Goal: Navigation & Orientation: Understand site structure

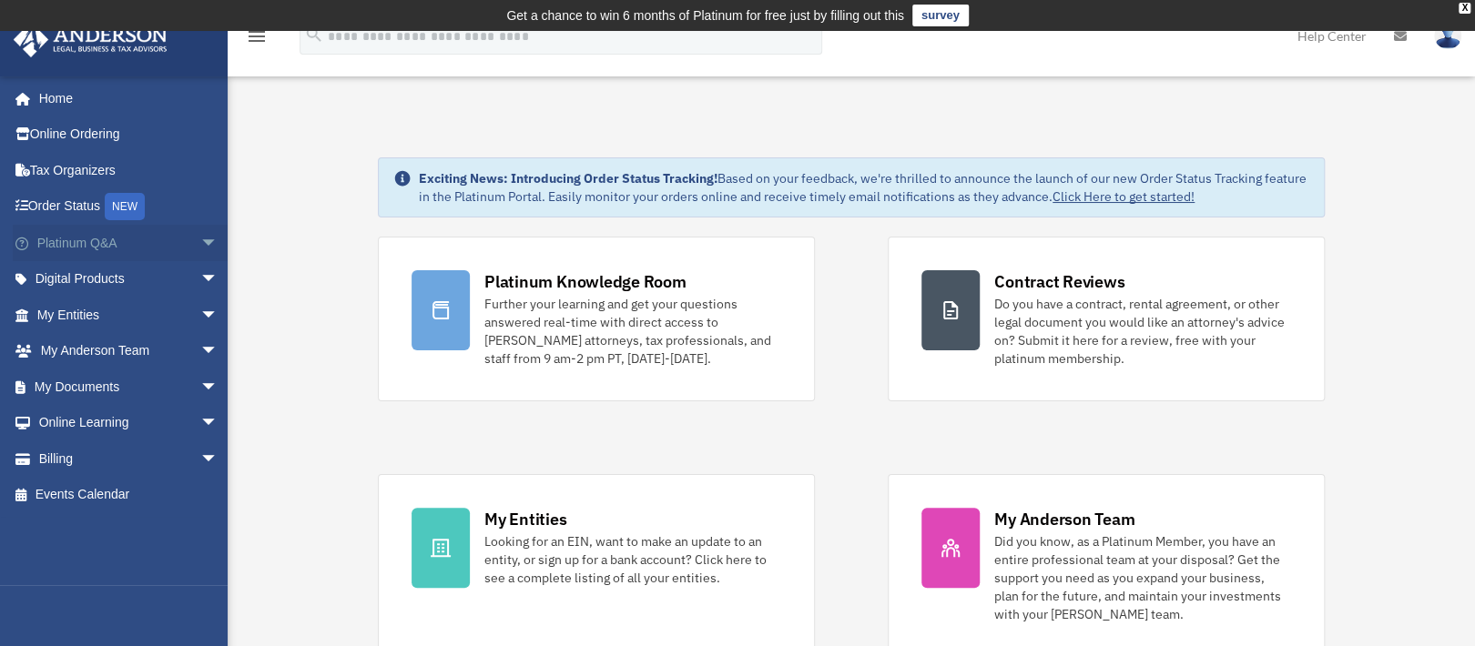
click at [200, 230] on span "arrow_drop_down" at bounding box center [218, 243] width 36 height 37
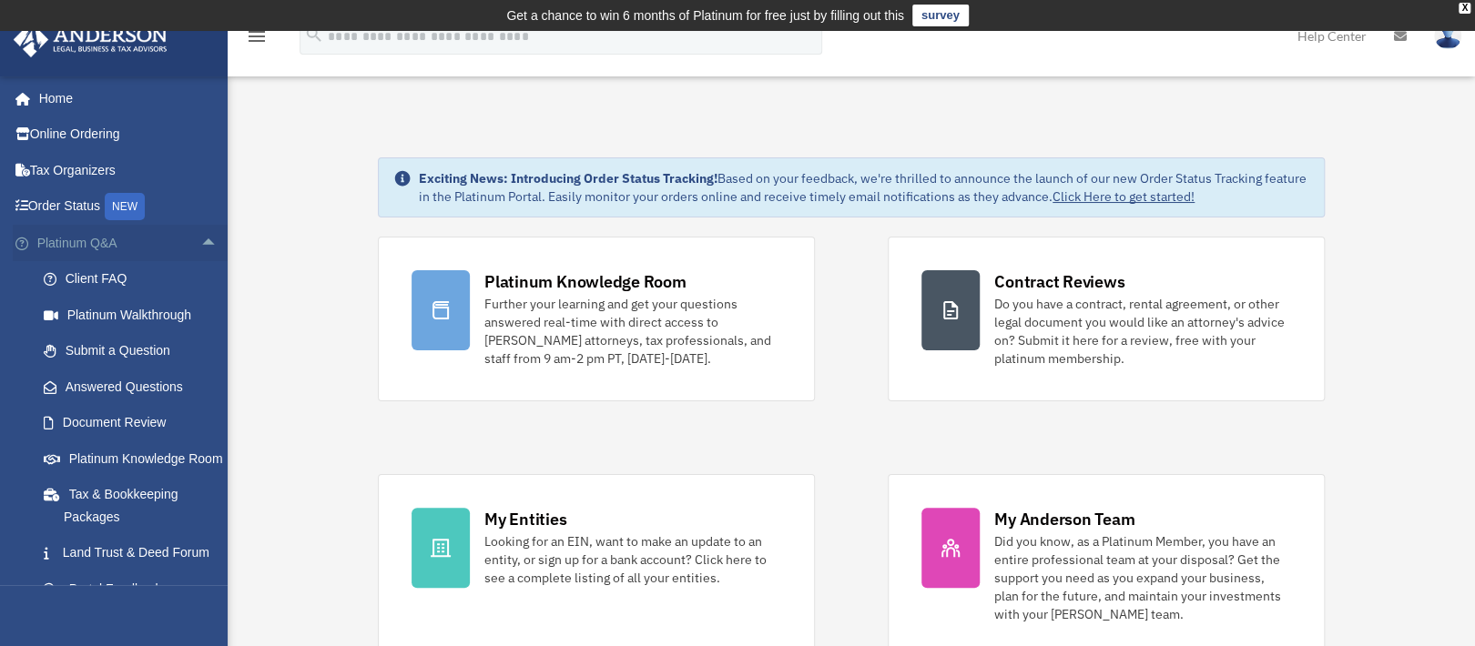
click at [200, 238] on span "arrow_drop_up" at bounding box center [218, 243] width 36 height 37
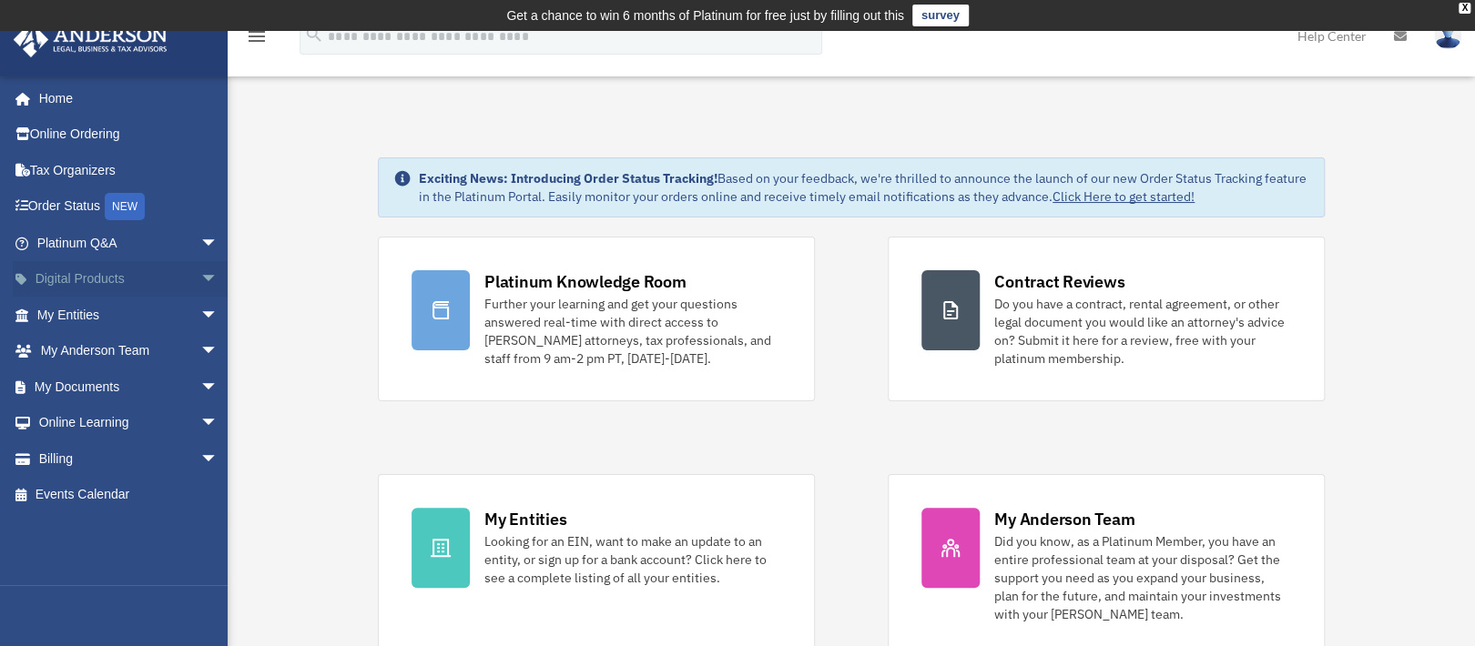
click at [201, 273] on span "arrow_drop_down" at bounding box center [218, 279] width 36 height 37
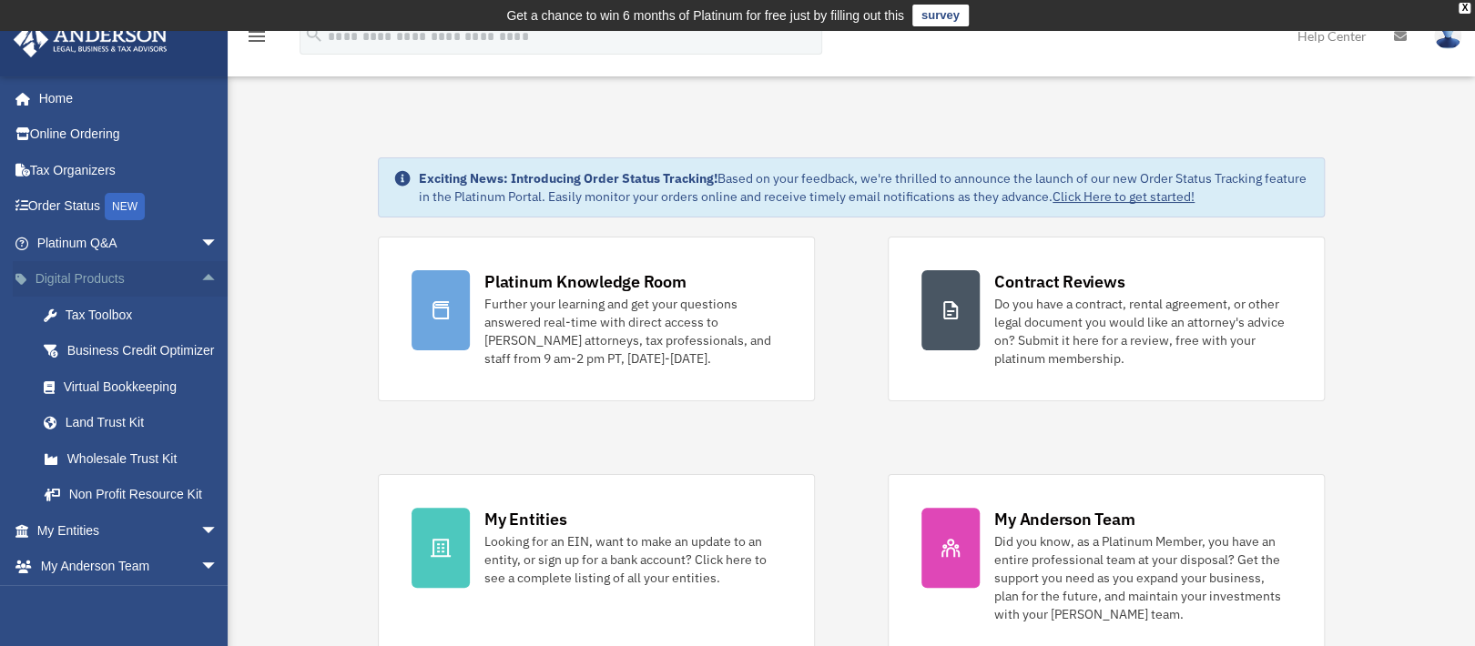
click at [201, 273] on span "arrow_drop_up" at bounding box center [218, 279] width 36 height 37
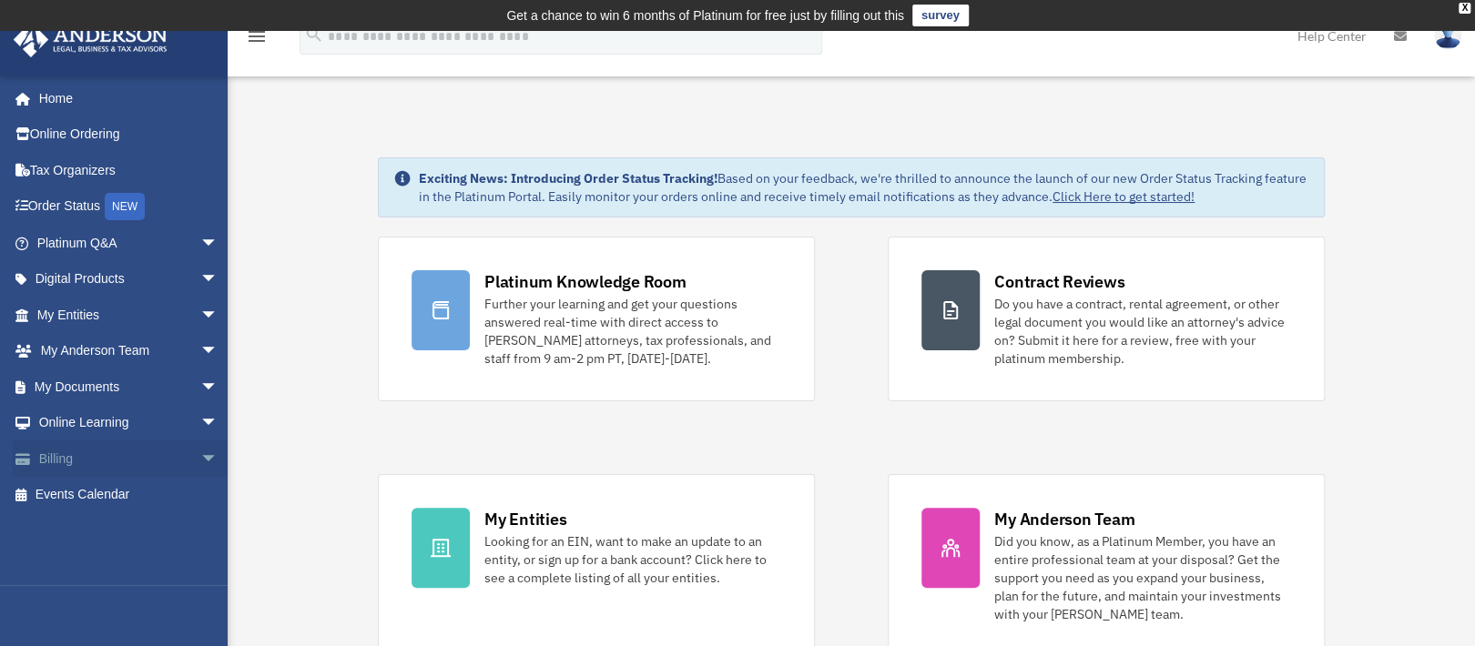
click at [200, 455] on span "arrow_drop_down" at bounding box center [218, 459] width 36 height 37
click at [200, 455] on span "arrow_drop_up" at bounding box center [218, 459] width 36 height 37
click at [200, 413] on span "arrow_drop_down" at bounding box center [218, 423] width 36 height 37
click at [200, 413] on span "arrow_drop_up" at bounding box center [218, 423] width 36 height 37
click at [200, 422] on span "arrow_drop_down" at bounding box center [218, 423] width 36 height 37
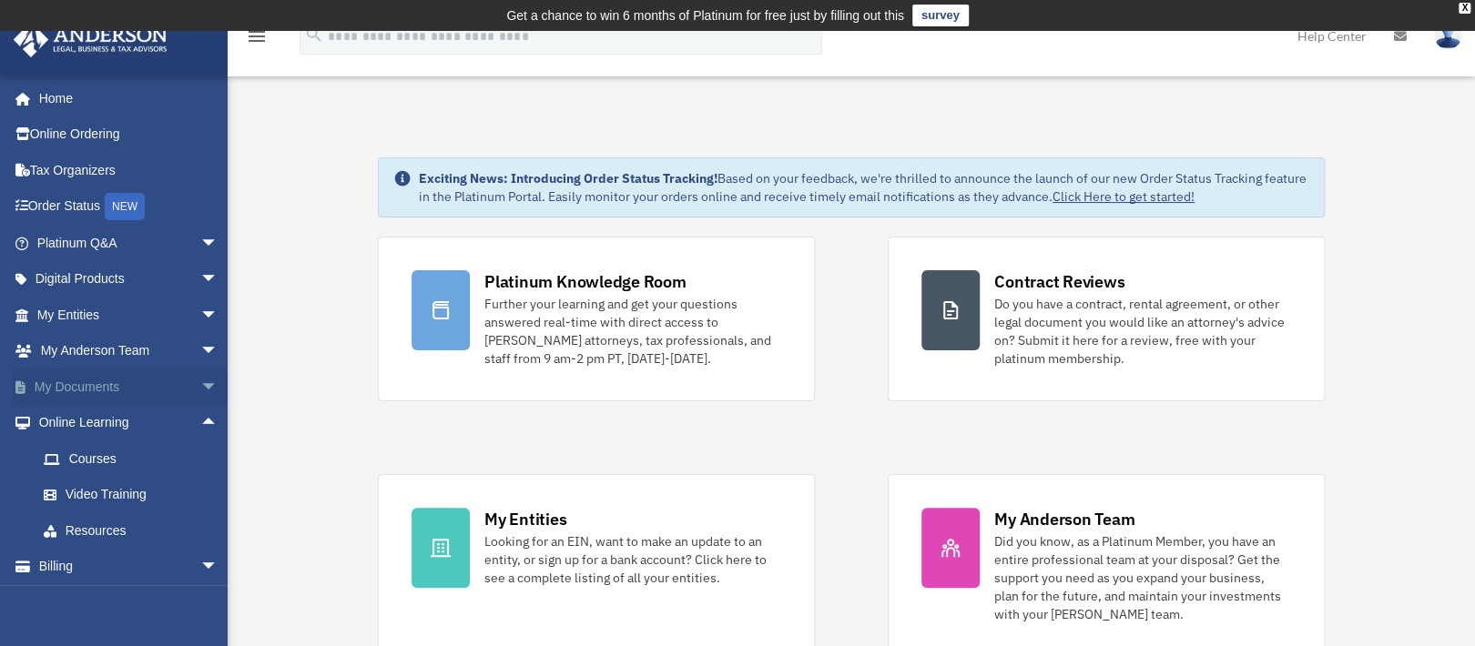
click at [200, 396] on span "arrow_drop_down" at bounding box center [218, 387] width 36 height 37
click at [200, 343] on span "arrow_drop_down" at bounding box center [218, 351] width 36 height 37
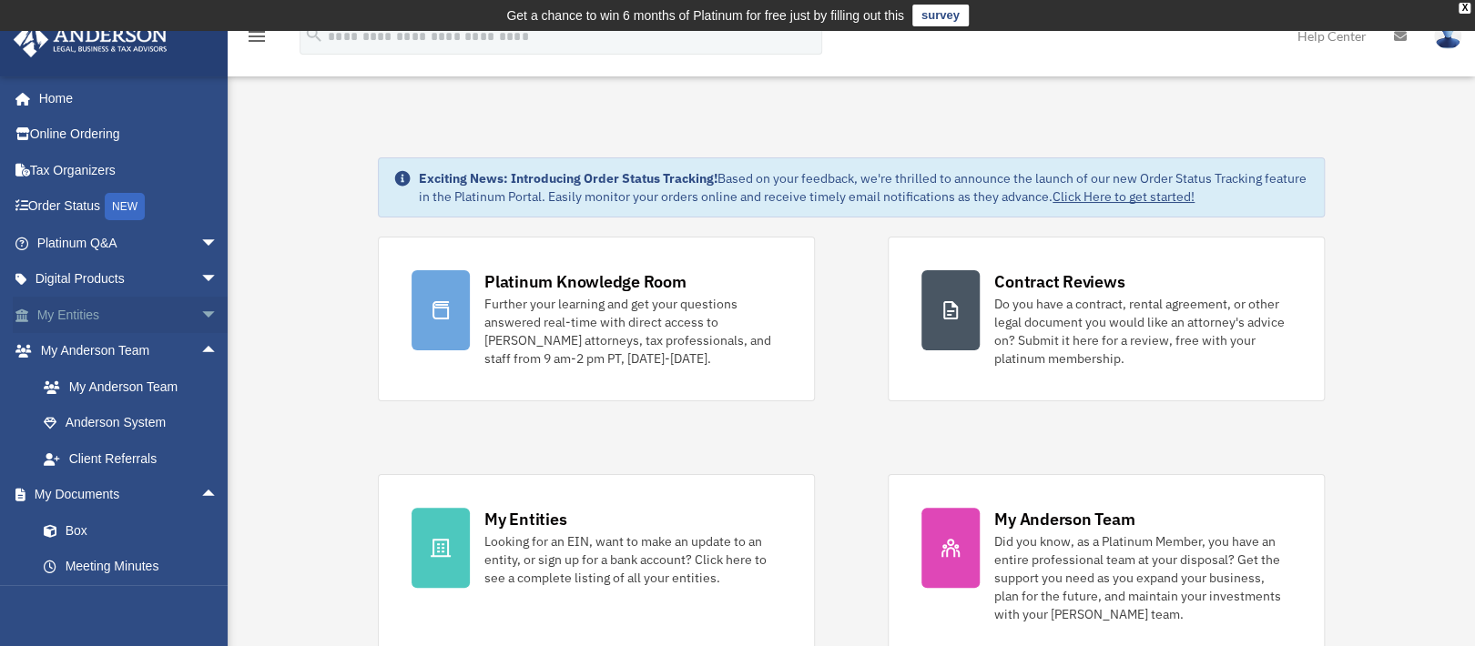
click at [200, 309] on span "arrow_drop_down" at bounding box center [218, 315] width 36 height 37
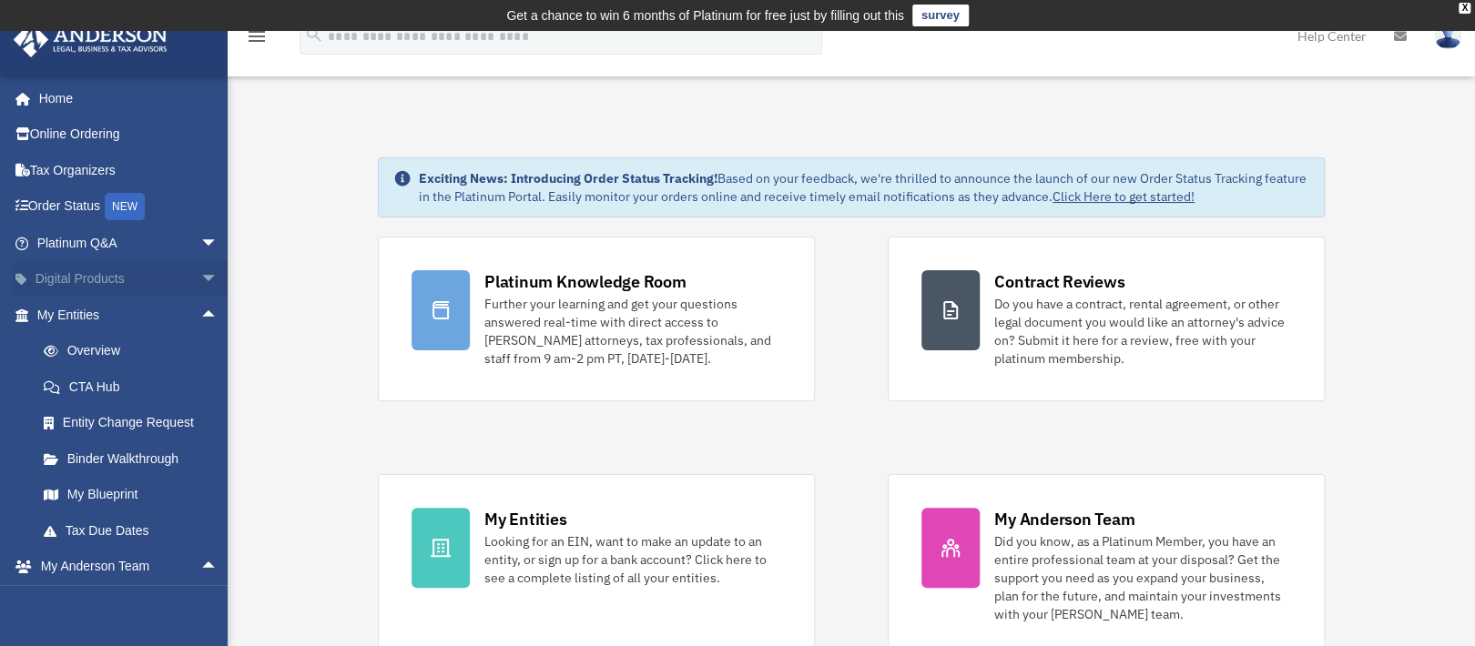
click at [200, 273] on span "arrow_drop_down" at bounding box center [218, 279] width 36 height 37
